Goal: Transaction & Acquisition: Obtain resource

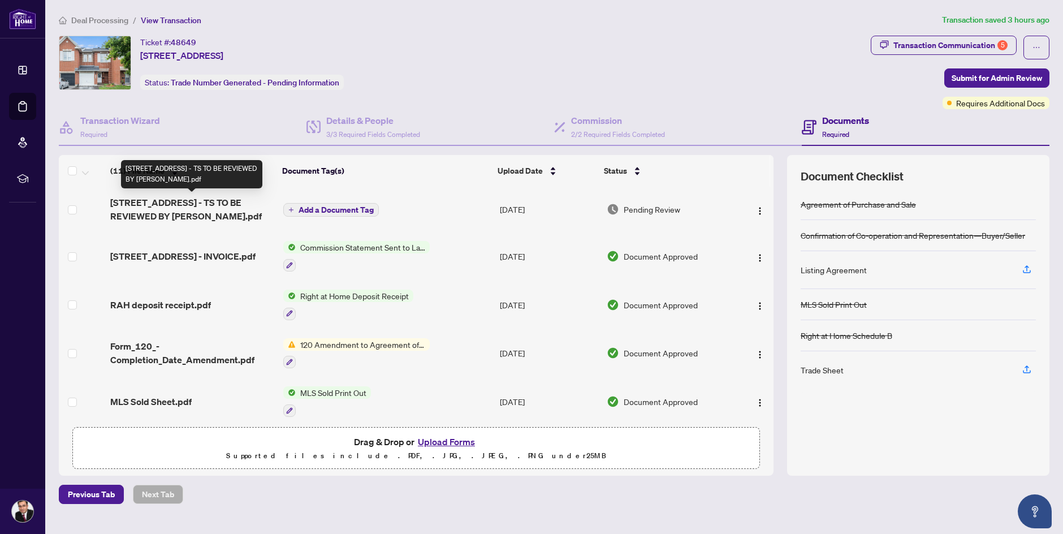
click at [191, 207] on span "[STREET_ADDRESS] - TS TO BE REVIEWED BY [PERSON_NAME].pdf" at bounding box center [192, 209] width 164 height 27
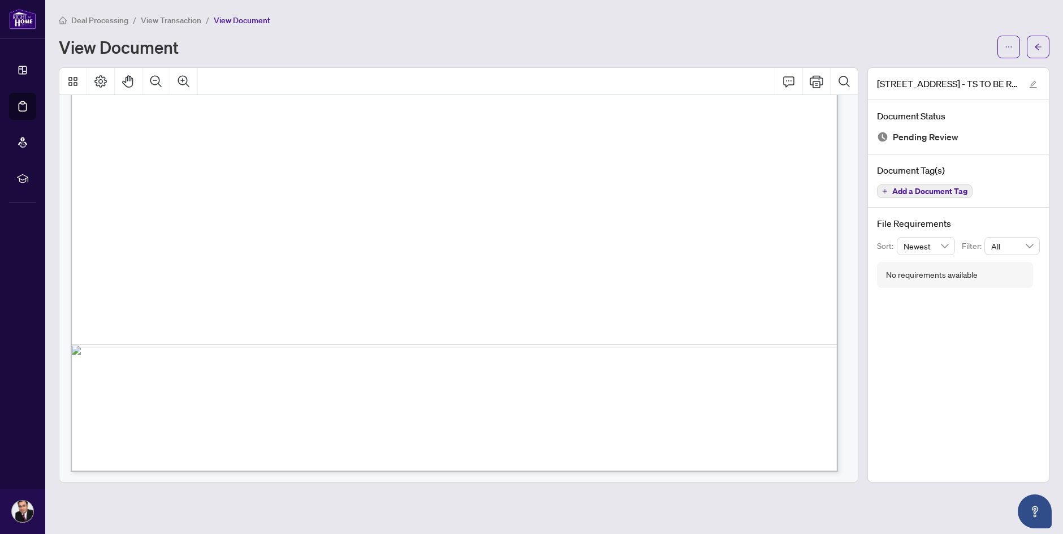
scroll to position [629, 0]
click at [1001, 44] on button "button" at bounding box center [1008, 47] width 23 height 23
click at [963, 73] on span "Download" at bounding box center [968, 71] width 86 height 12
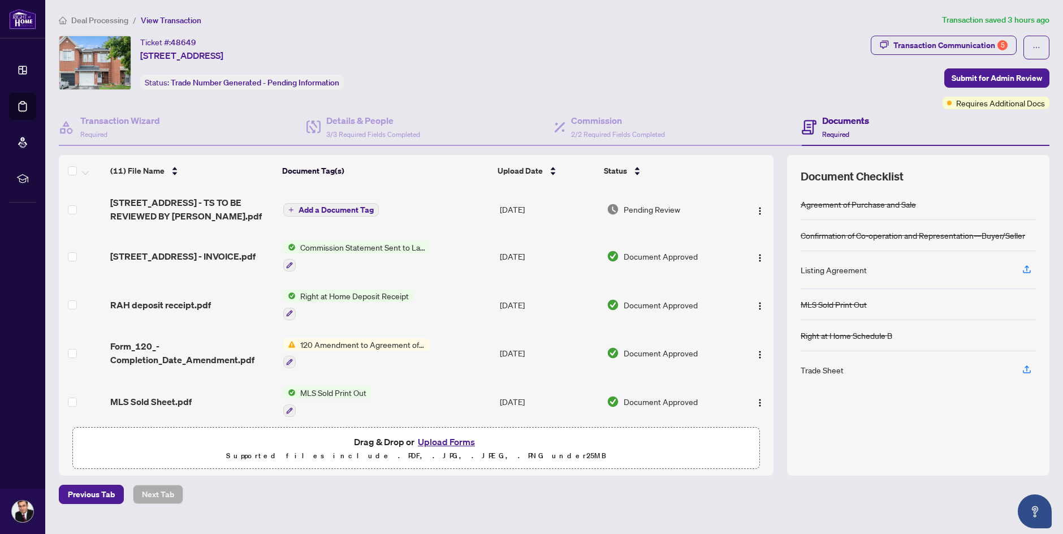
click at [436, 442] on button "Upload Forms" at bounding box center [446, 441] width 64 height 15
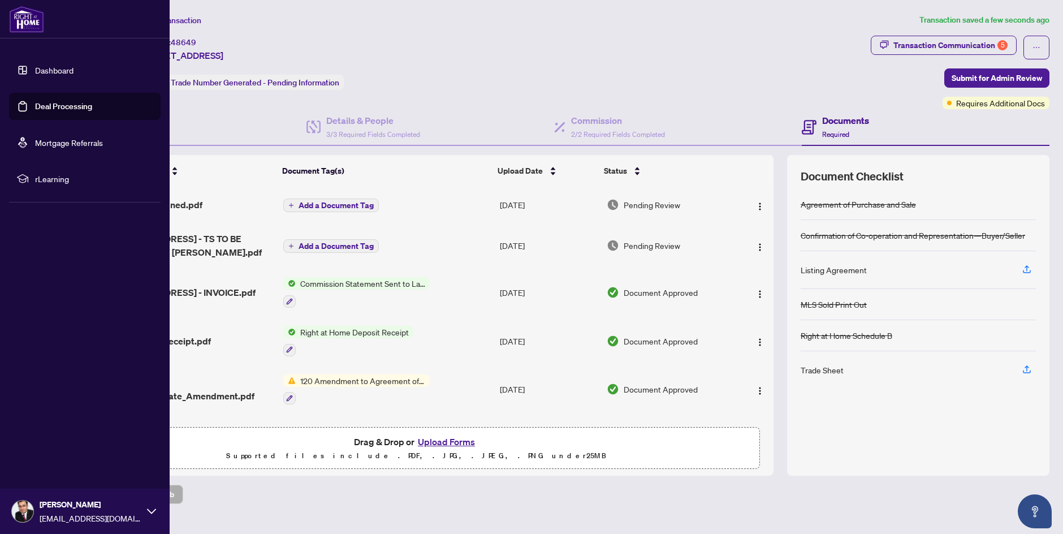
click at [20, 25] on img at bounding box center [26, 19] width 35 height 27
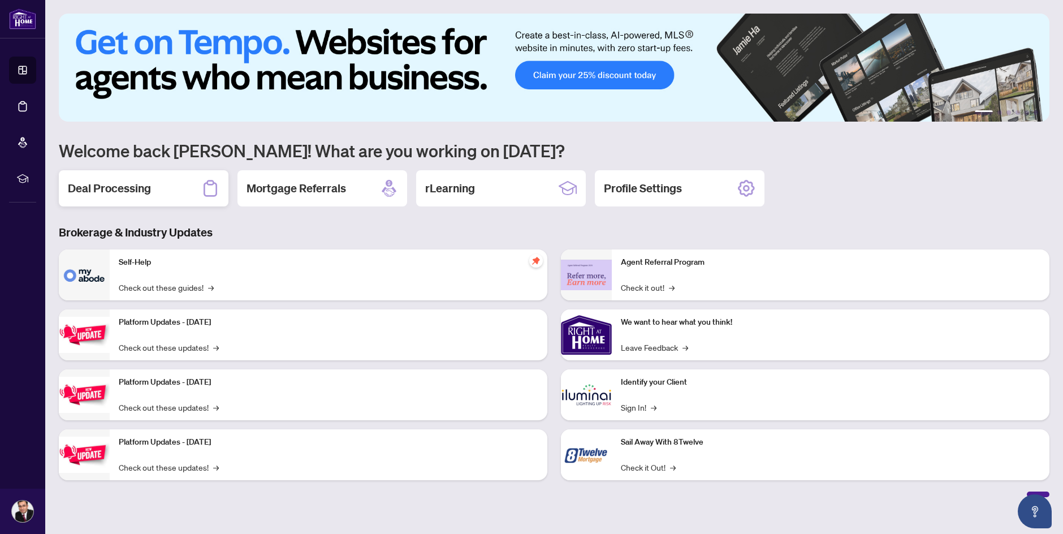
click at [184, 198] on div "Deal Processing" at bounding box center [144, 188] width 170 height 36
